Goal: Information Seeking & Learning: Learn about a topic

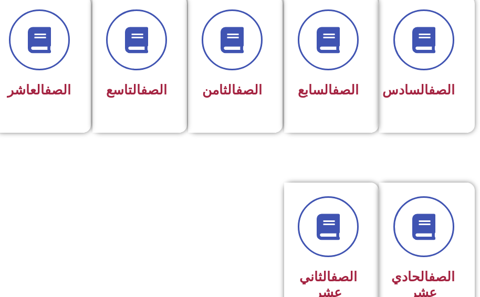
scroll to position [630, 0]
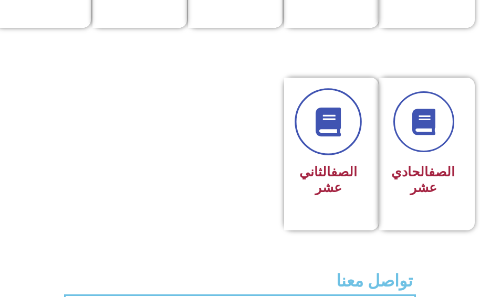
click at [329, 155] on link at bounding box center [328, 121] width 67 height 67
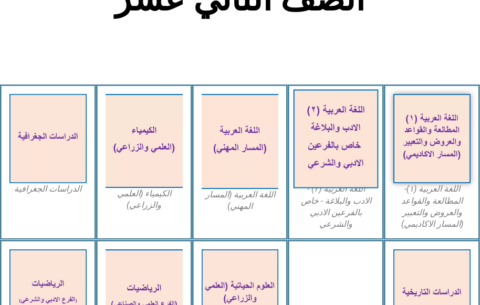
scroll to position [315, 0]
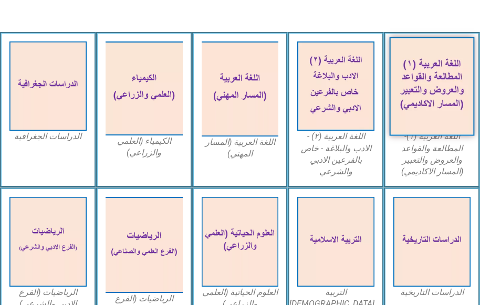
click at [423, 79] on img at bounding box center [432, 86] width 85 height 99
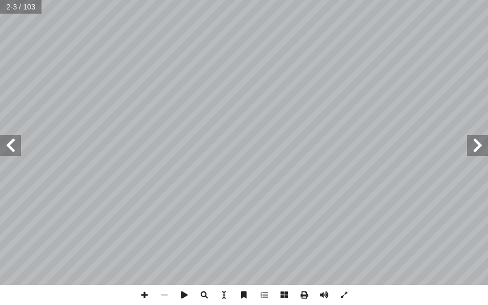
click at [487, 71] on html "الصفحة الرئيسية الصف الأول الصف الثاني الصف الثالث الصف الرابع الصف الخامس الصف…" at bounding box center [244, 35] width 488 height 71
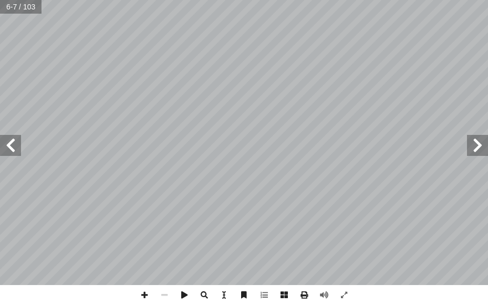
click at [487, 34] on html "الصفحة الرئيسية الصف الأول الصف الثاني الصف الثالث الصف الرابع الصف الخامس الصف…" at bounding box center [244, 35] width 488 height 71
click at [223, 0] on html "الصفحة الرئيسية الصف الأول الصف الثاني الصف الثالث الصف الرابع الصف الخامس الصف…" at bounding box center [244, 35] width 488 height 71
click at [286, 0] on html "الصفحة الرئيسية الصف الأول الصف الثاني الصف الثالث الصف الرابع الصف الخامس الصف…" at bounding box center [244, 35] width 488 height 71
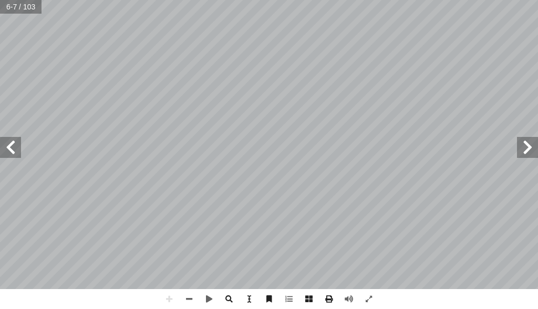
click at [13, 144] on span at bounding box center [10, 147] width 21 height 21
click at [15, 147] on span at bounding box center [10, 147] width 21 height 21
